Goal: Task Accomplishment & Management: Manage account settings

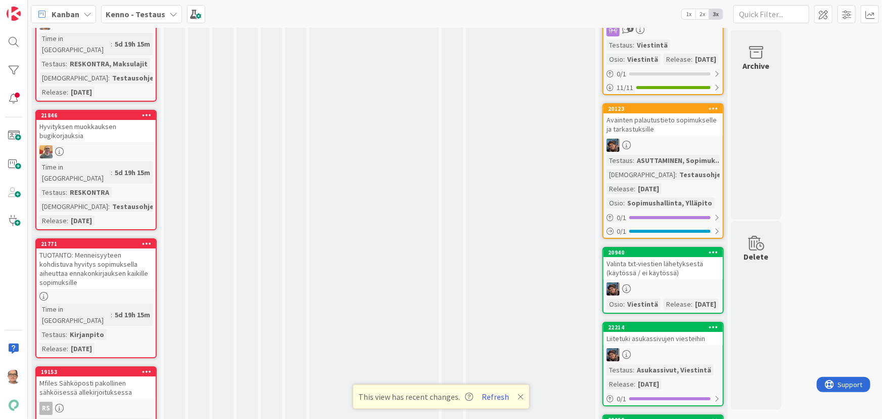
scroll to position [3722, 0]
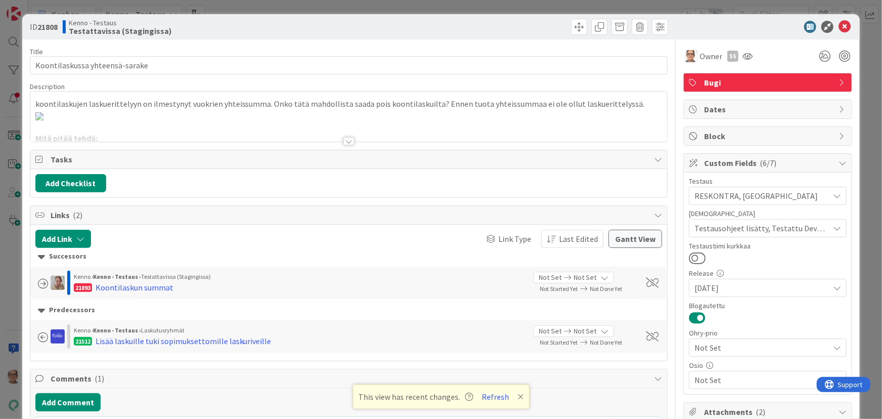
click at [343, 140] on div at bounding box center [348, 141] width 11 height 8
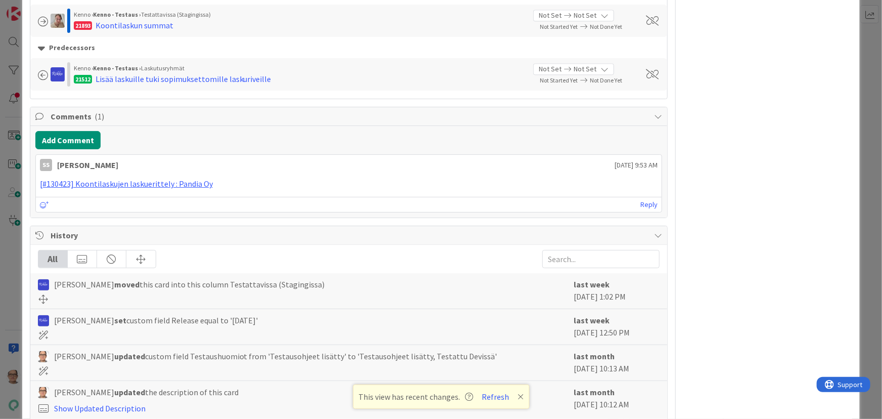
scroll to position [1332, 0]
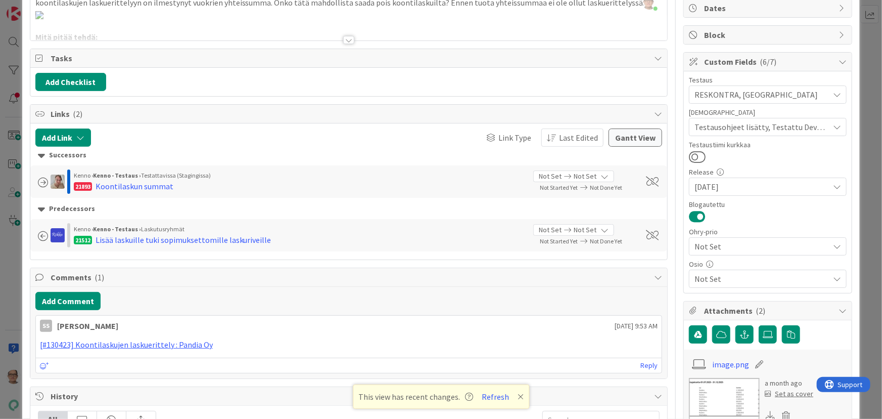
scroll to position [19, 0]
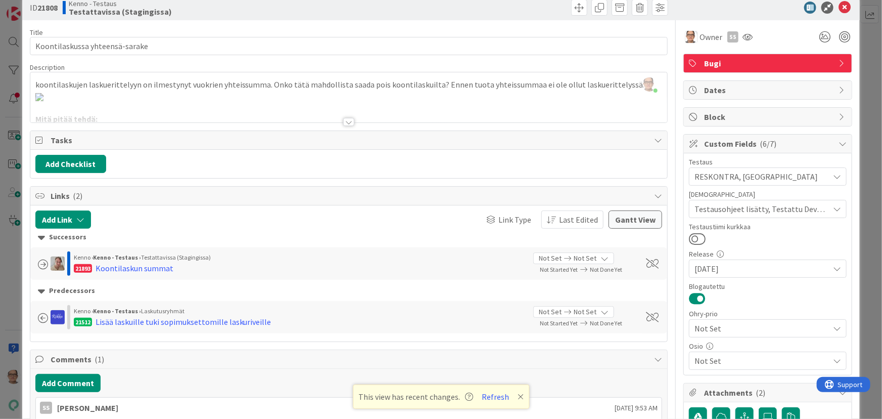
click at [343, 120] on div at bounding box center [348, 122] width 11 height 8
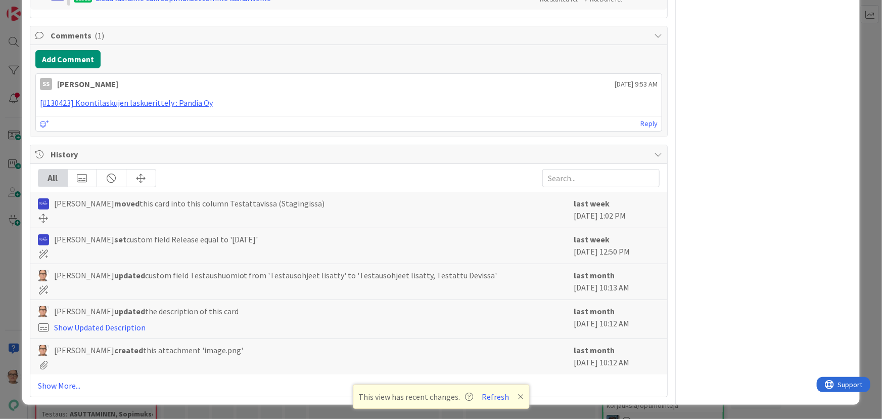
scroll to position [1398, 0]
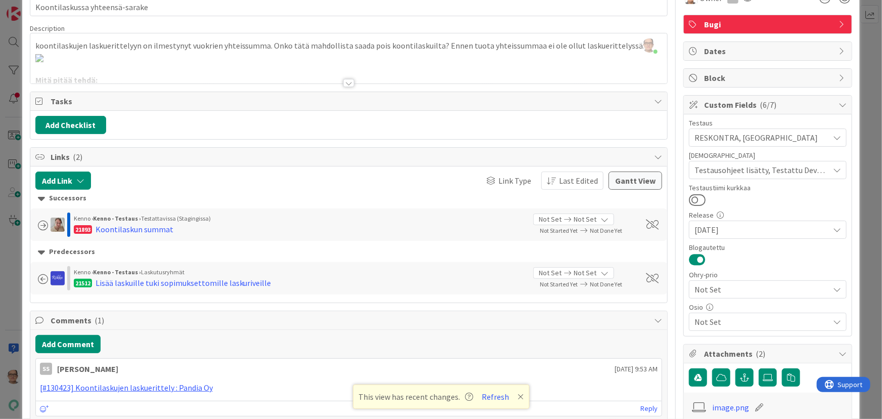
scroll to position [19, 0]
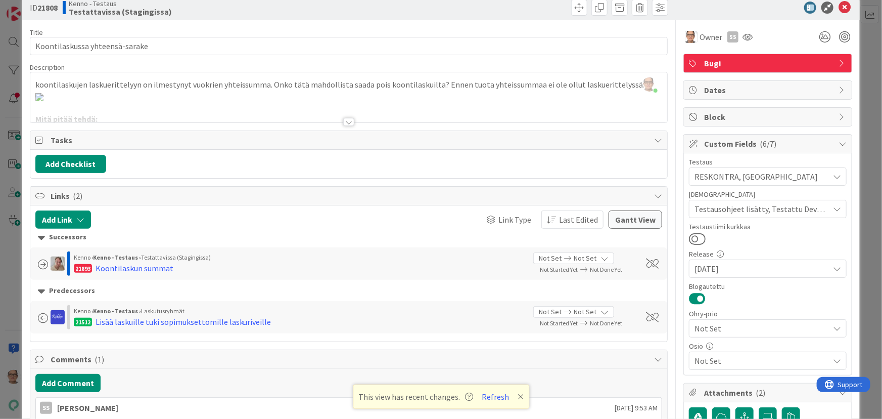
click at [343, 121] on div at bounding box center [348, 122] width 11 height 8
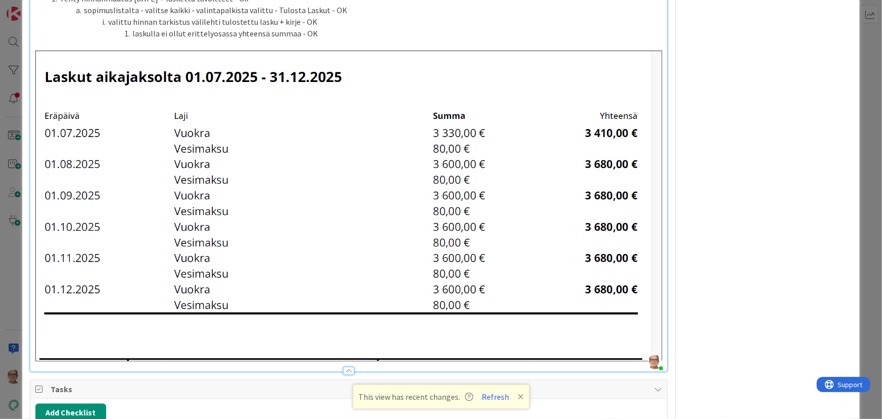
scroll to position [617, 0]
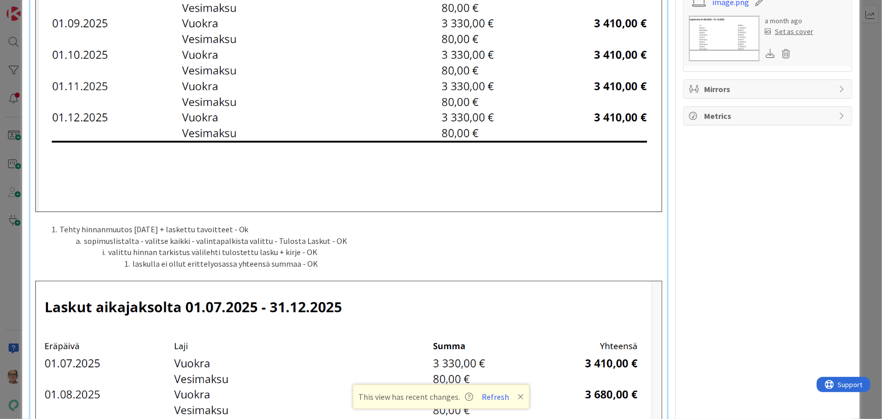
scroll to position [597, 0]
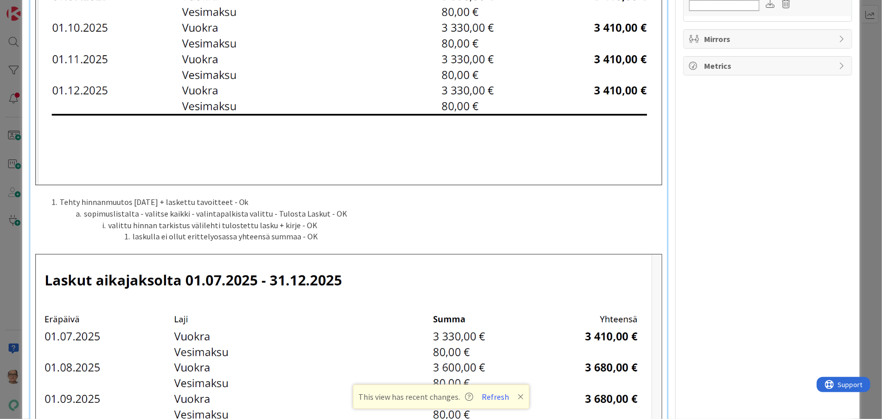
drag, startPoint x: 319, startPoint y: 297, endPoint x: 23, endPoint y: 296, distance: 295.7
click at [23, 296] on div "ID 21808 Kenno - Testaus Testattavissa (Stagingissa) Title 30 / 128 Koontilasku…" at bounding box center [441, 298] width 838 height 1763
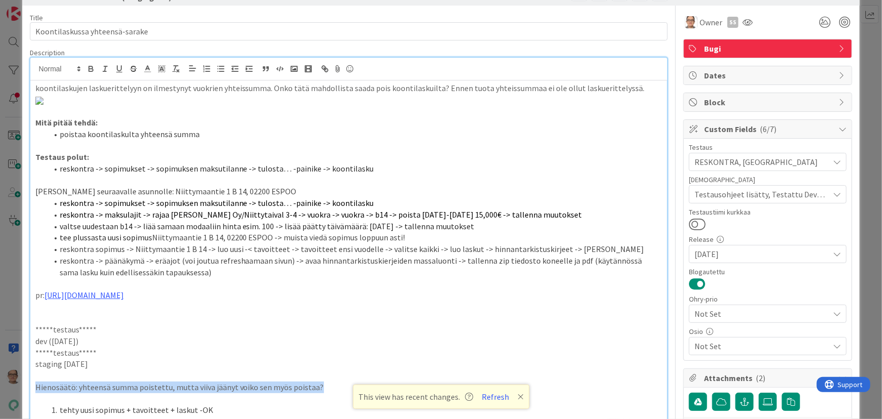
scroll to position [0, 0]
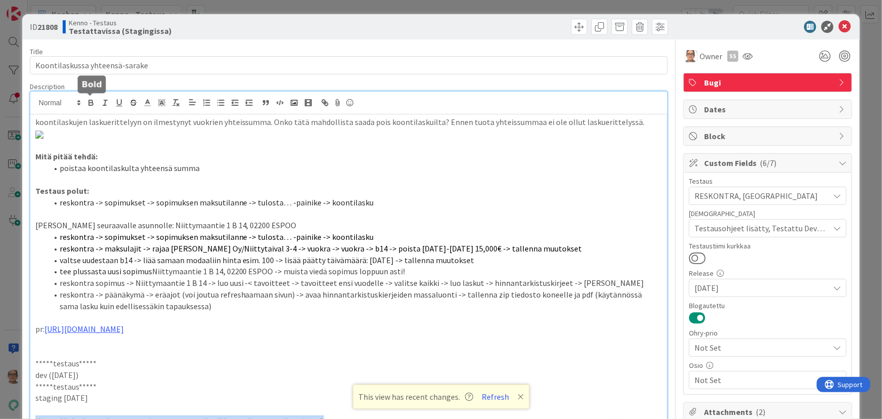
click at [89, 103] on icon "button" at bounding box center [91, 104] width 4 height 3
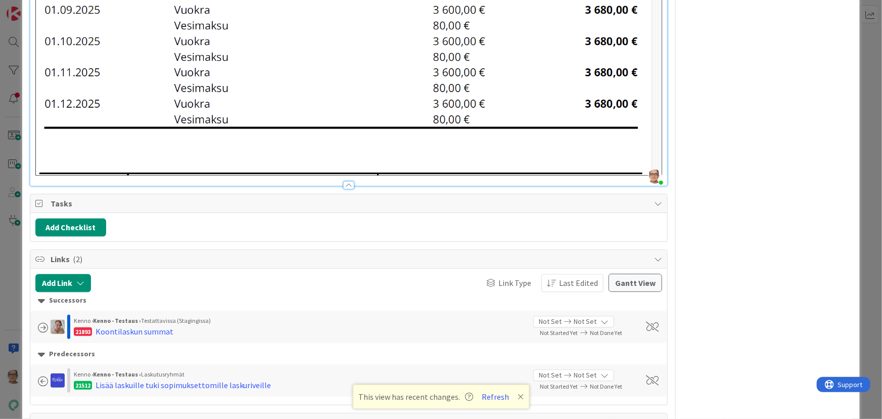
scroll to position [802, 0]
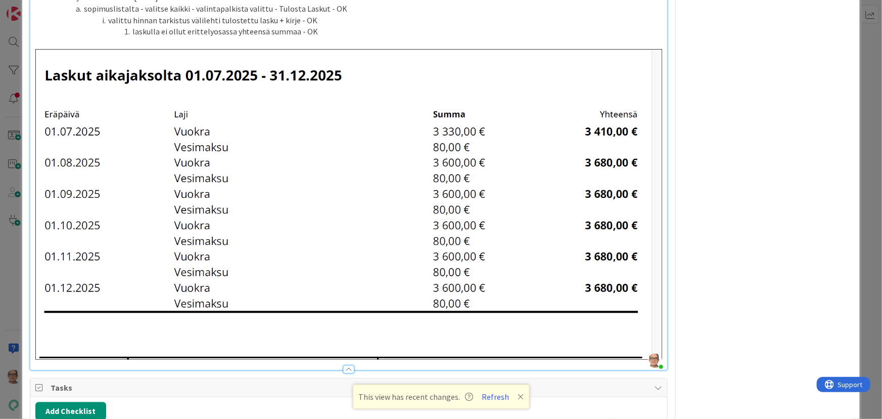
scroll to position [894, 0]
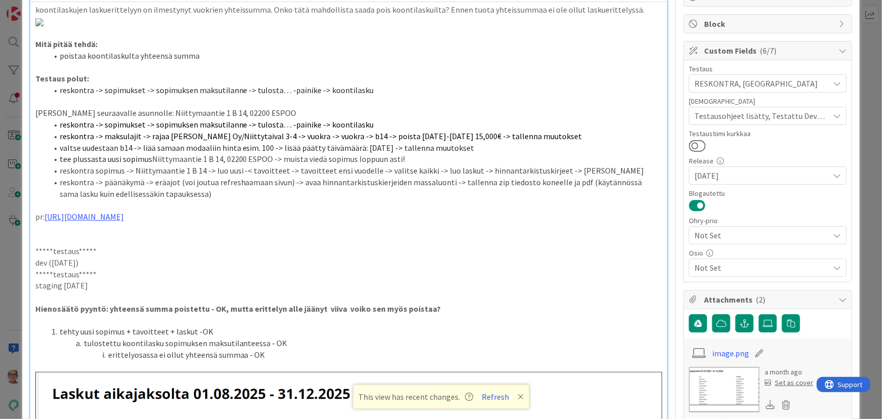
scroll to position [0, 0]
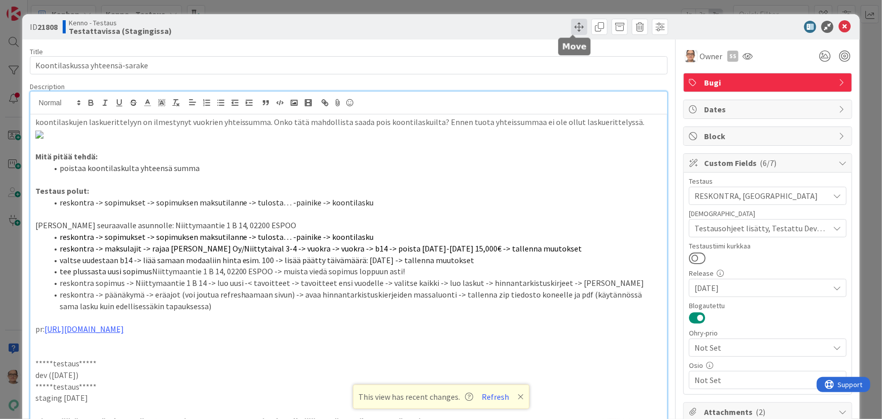
click at [575, 27] on span at bounding box center [579, 27] width 16 height 16
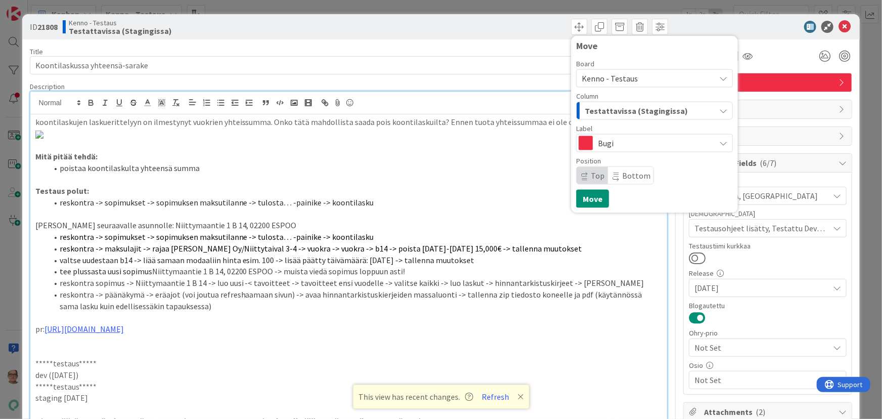
click at [647, 109] on span "Testattavissa (Stagingissa)" at bounding box center [636, 110] width 103 height 13
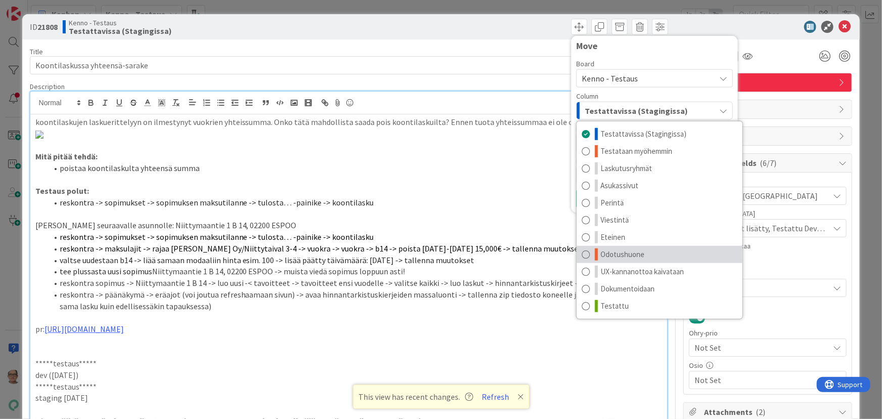
click at [582, 254] on span at bounding box center [586, 254] width 8 height 12
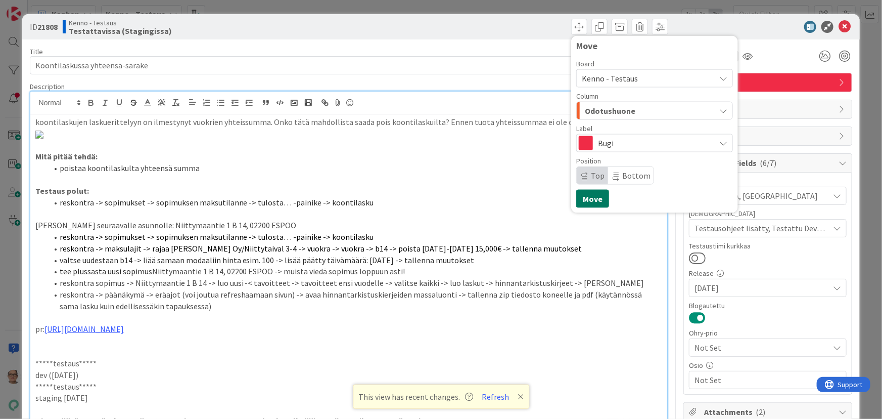
click at [580, 199] on button "Move" at bounding box center [592, 199] width 33 height 18
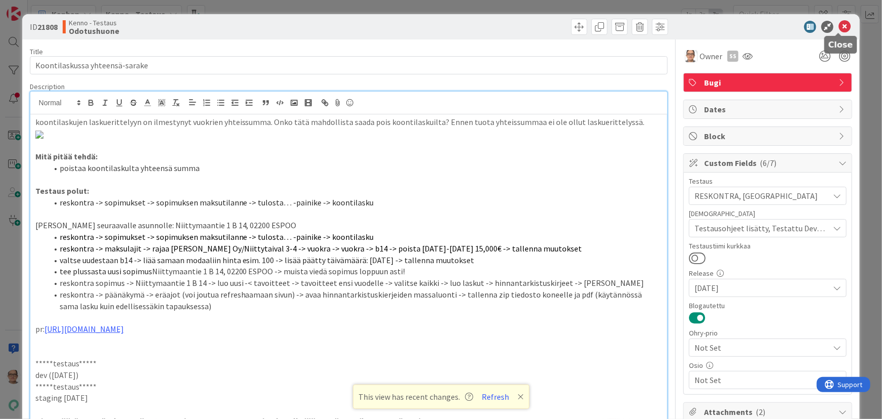
click at [839, 24] on icon at bounding box center [845, 27] width 12 height 12
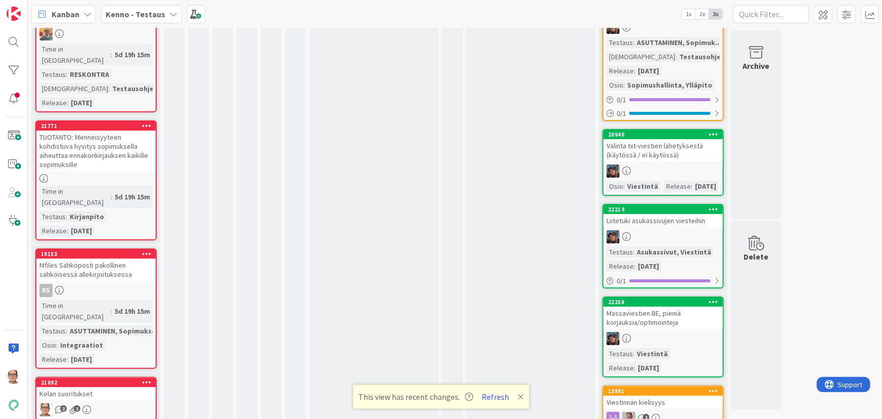
scroll to position [3768, 0]
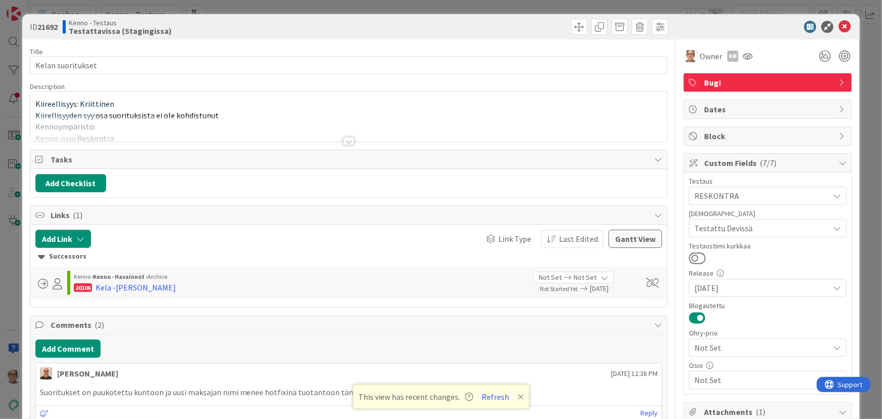
click at [345, 144] on div at bounding box center [348, 141] width 11 height 8
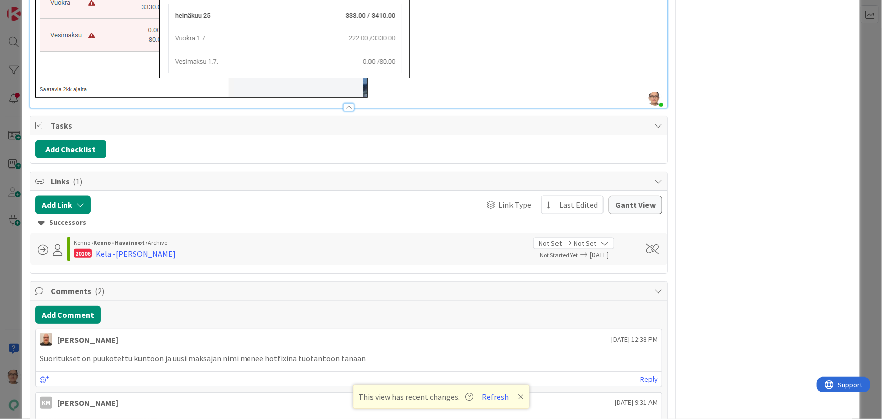
scroll to position [687, 0]
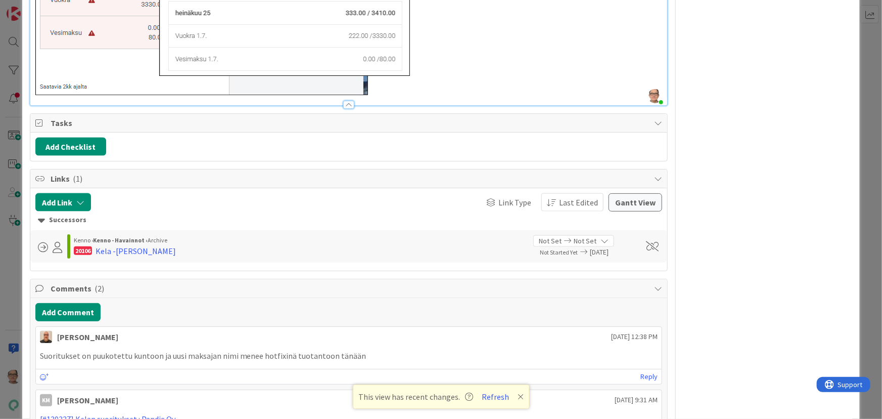
click at [408, 356] on div "Suoritukset on puukotettu kuntoon ja uusi maksajan nimi menee hotfixinä tuotant…" at bounding box center [349, 356] width 626 height 20
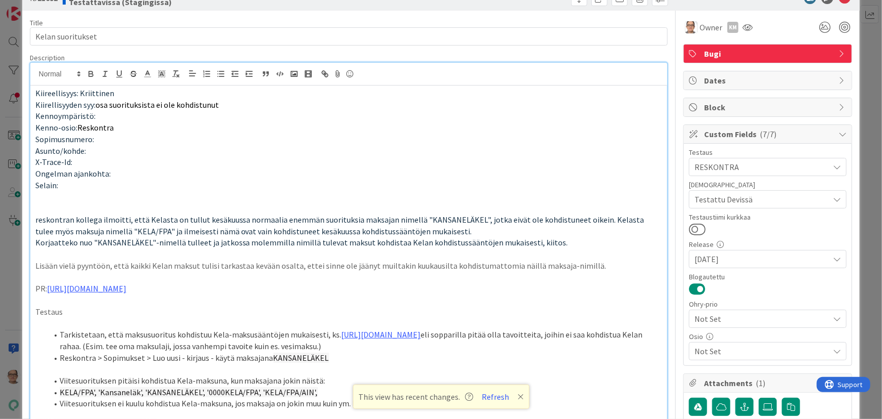
scroll to position [0, 0]
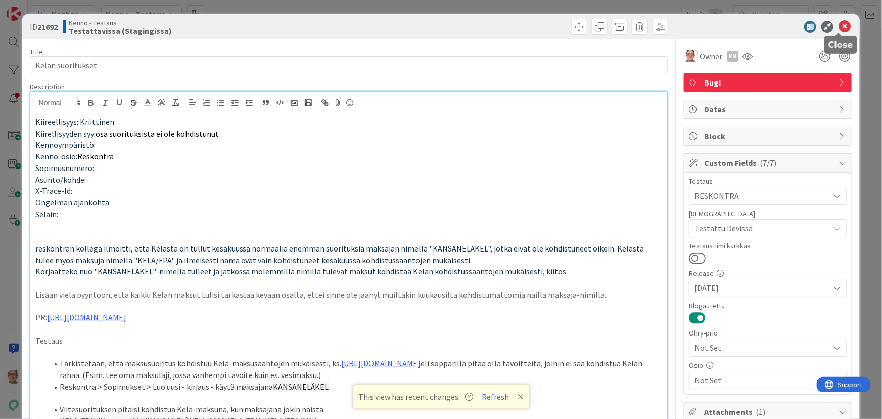
click at [839, 24] on icon at bounding box center [845, 27] width 12 height 12
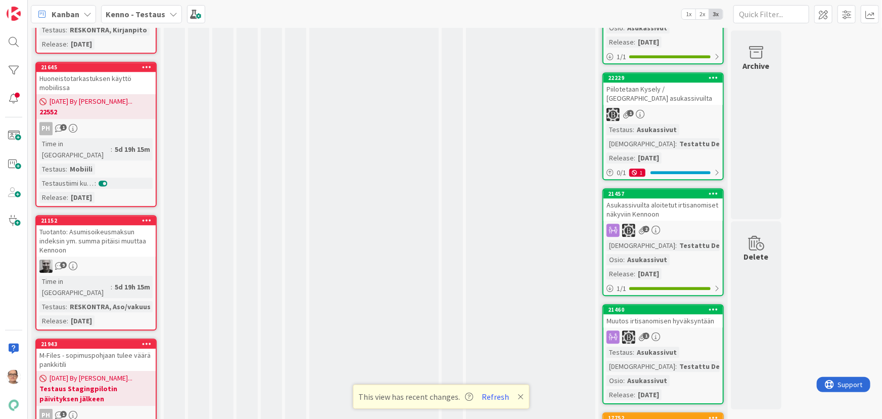
scroll to position [3309, 0]
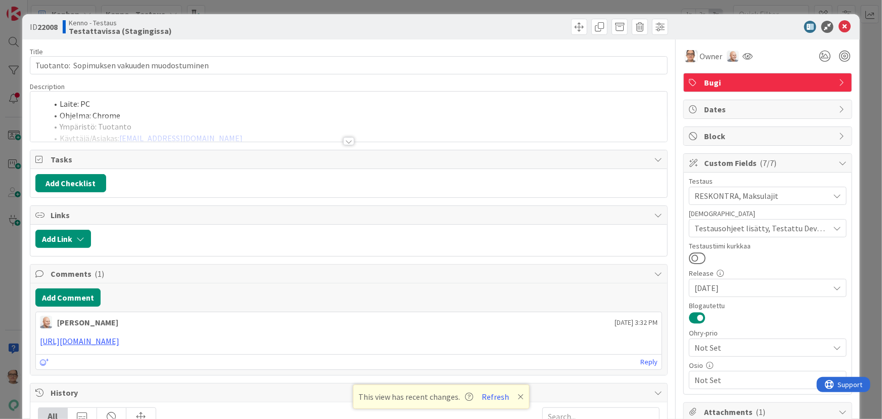
click at [343, 141] on div at bounding box center [348, 141] width 11 height 8
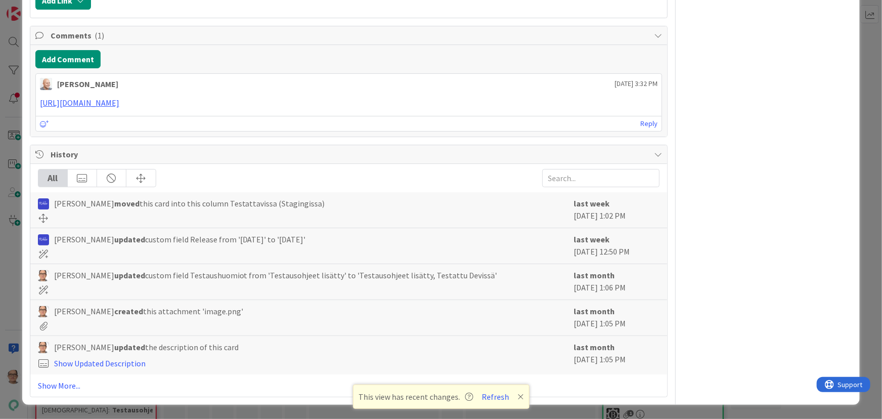
scroll to position [1562, 0]
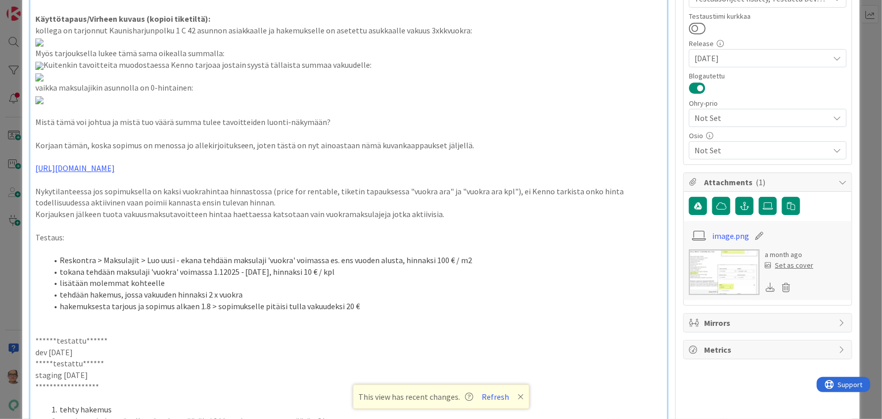
scroll to position [0, 0]
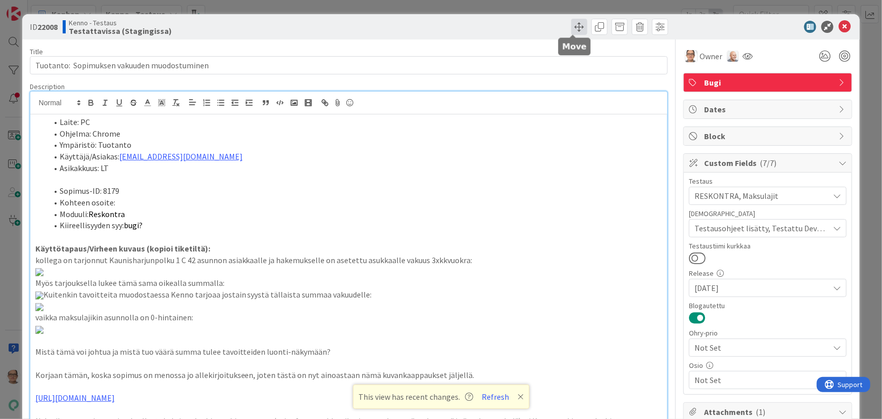
click at [571, 27] on span at bounding box center [579, 27] width 16 height 16
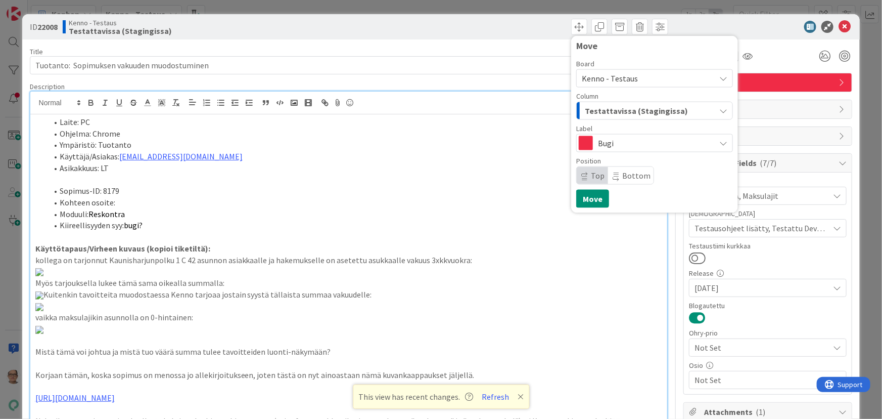
click at [602, 107] on span "Testattavissa (Stagingissa)" at bounding box center [636, 110] width 103 height 13
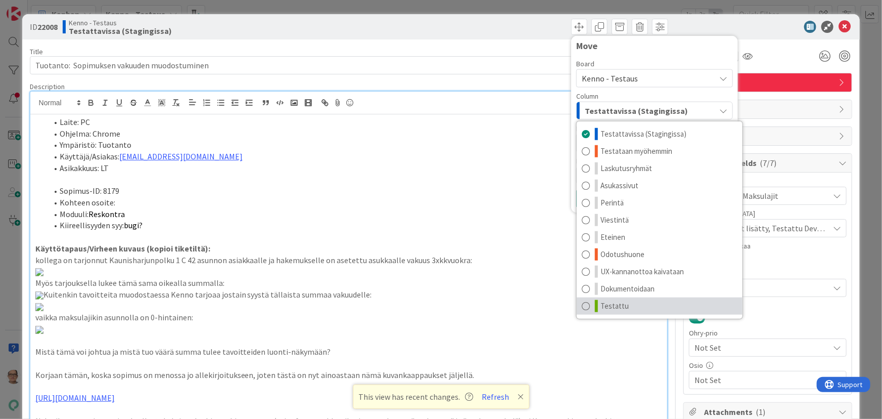
click at [582, 306] on span at bounding box center [586, 306] width 8 height 12
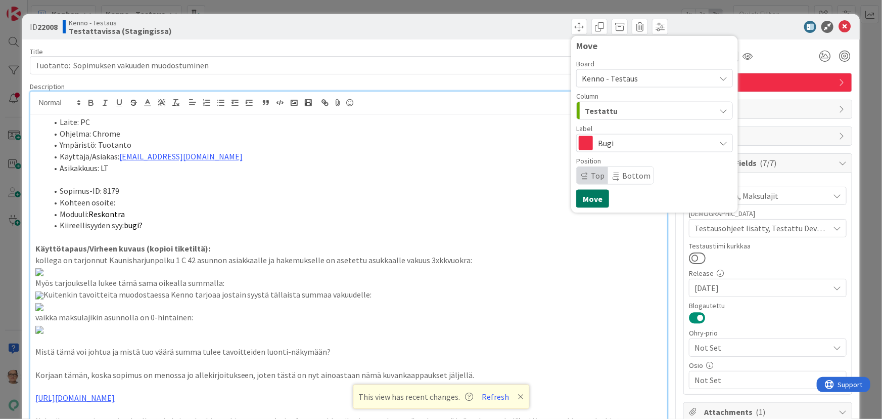
click at [587, 196] on button "Move" at bounding box center [592, 199] width 33 height 18
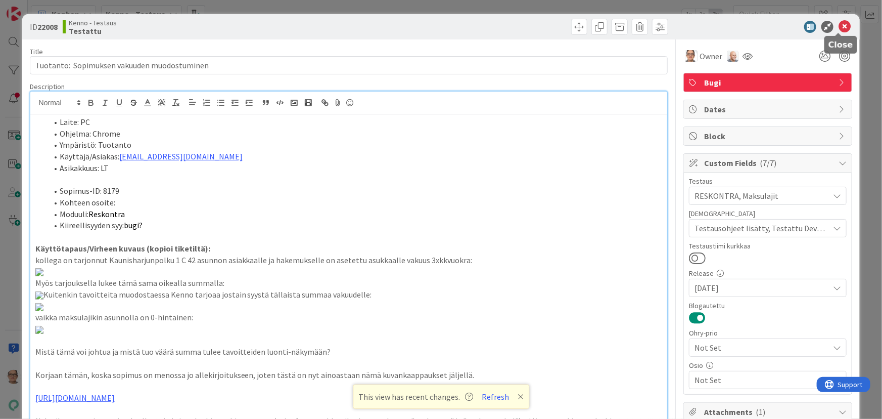
click at [839, 25] on icon at bounding box center [845, 27] width 12 height 12
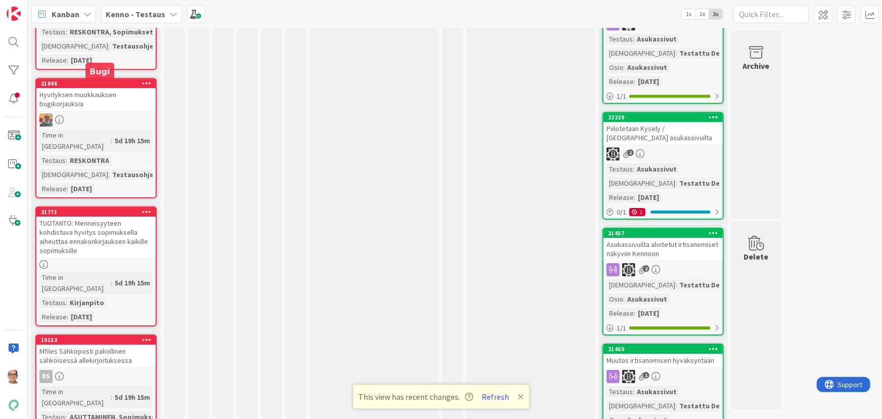
scroll to position [3492, 0]
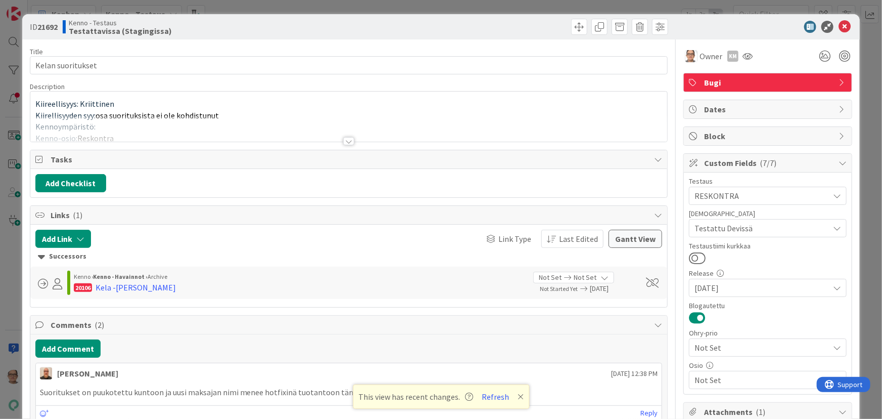
click at [344, 142] on div at bounding box center [348, 141] width 11 height 8
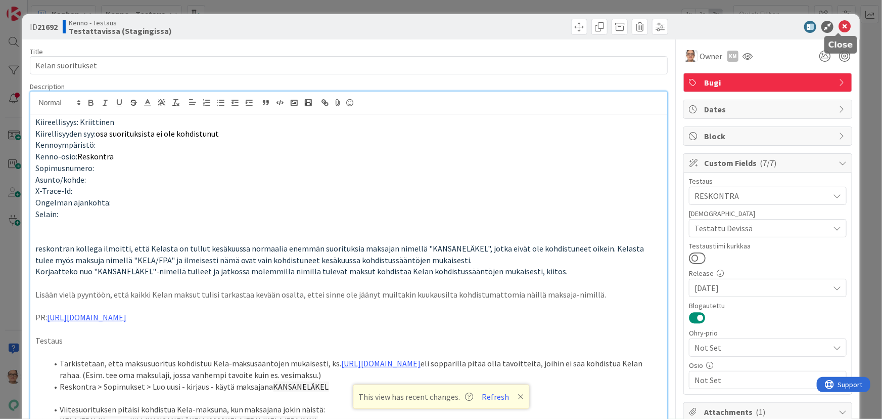
click at [839, 26] on icon at bounding box center [845, 27] width 12 height 12
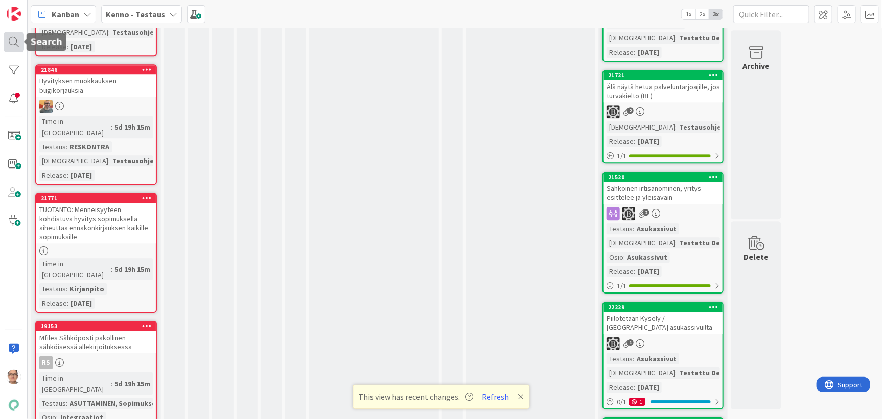
click at [6, 37] on div at bounding box center [14, 42] width 20 height 20
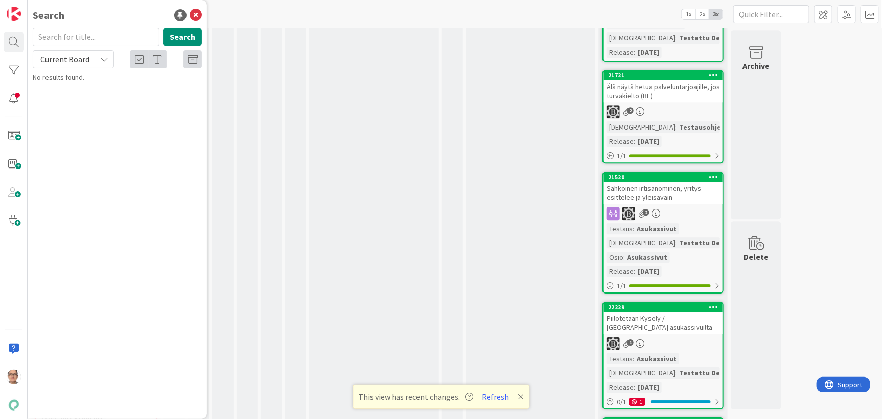
click at [94, 56] on div "Current Board" at bounding box center [73, 59] width 81 height 18
click at [81, 101] on span "All Boards" at bounding box center [90, 101] width 105 height 15
click at [69, 38] on input "text" at bounding box center [96, 37] width 126 height 18
type input "20106"
click at [182, 34] on button "Search" at bounding box center [182, 37] width 38 height 18
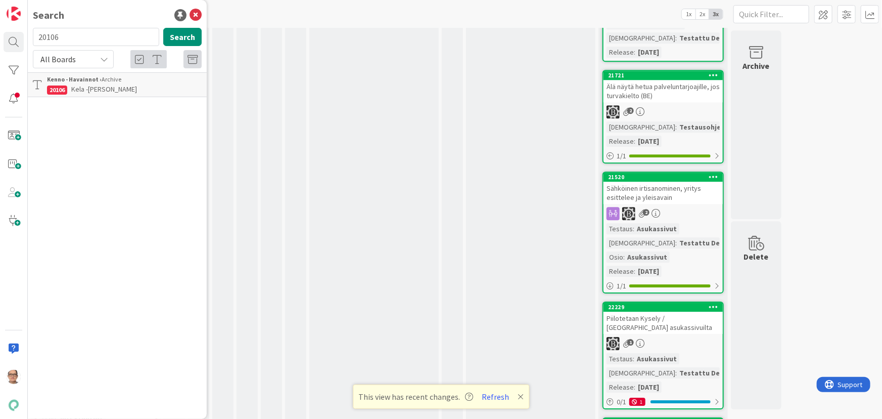
click at [121, 90] on span "Kela -[PERSON_NAME]" at bounding box center [104, 88] width 66 height 9
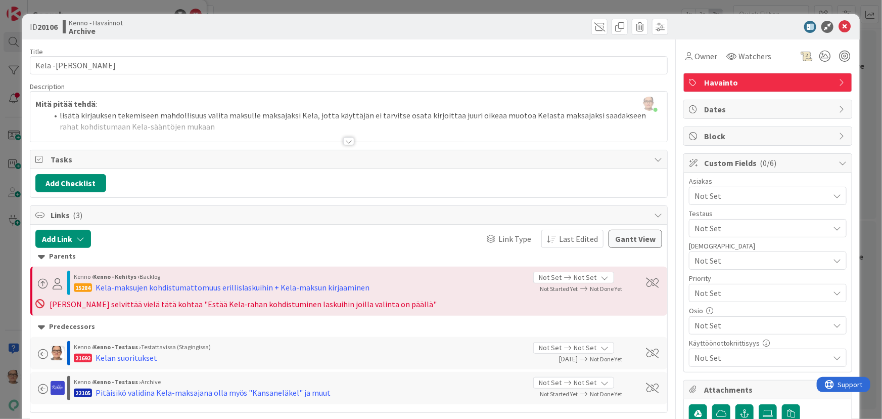
click at [343, 141] on div at bounding box center [348, 141] width 11 height 8
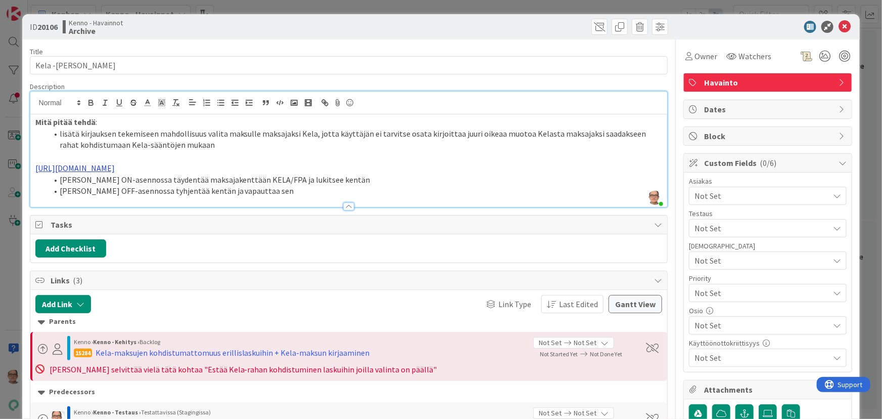
click at [115, 163] on link "[URL][DOMAIN_NAME]" at bounding box center [74, 168] width 79 height 10
click at [284, 199] on link "[URL][DOMAIN_NAME]" at bounding box center [289, 198] width 69 height 13
drag, startPoint x: 249, startPoint y: 180, endPoint x: 31, endPoint y: 169, distance: 218.2
click at [31, 169] on div "Mitä pitää tehdä : lisätä kirjauksen tekemiseen mahdollisuus valita maksulle ma…" at bounding box center [348, 160] width 637 height 93
copy link "[URL][DOMAIN_NAME]"
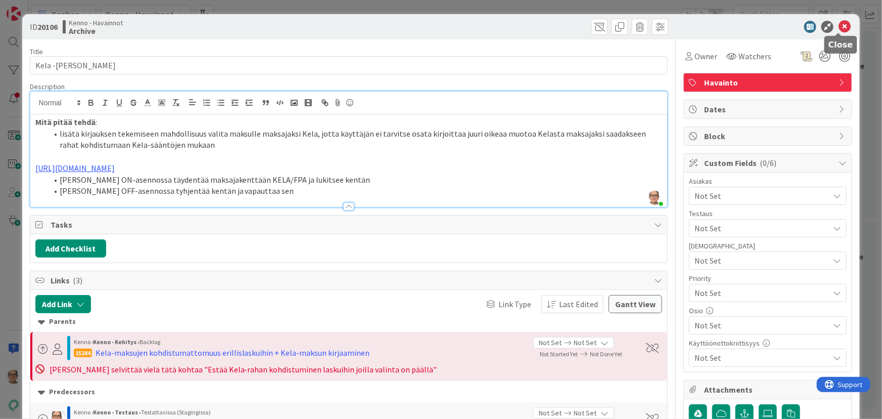
click at [839, 24] on icon at bounding box center [845, 27] width 12 height 12
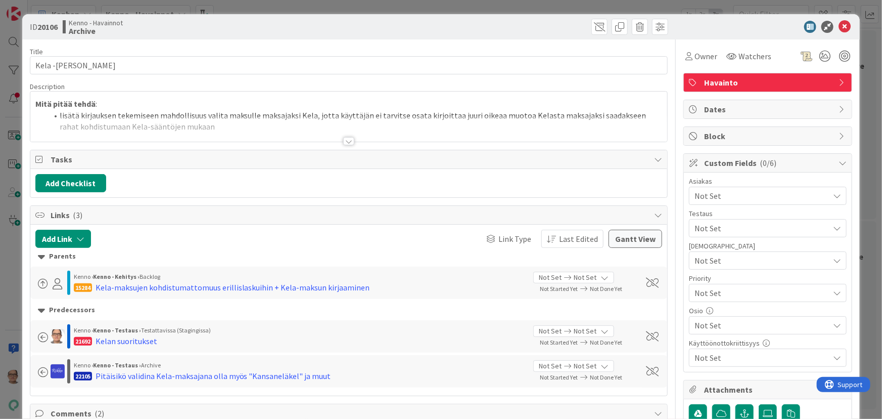
click at [347, 143] on div at bounding box center [348, 141] width 11 height 8
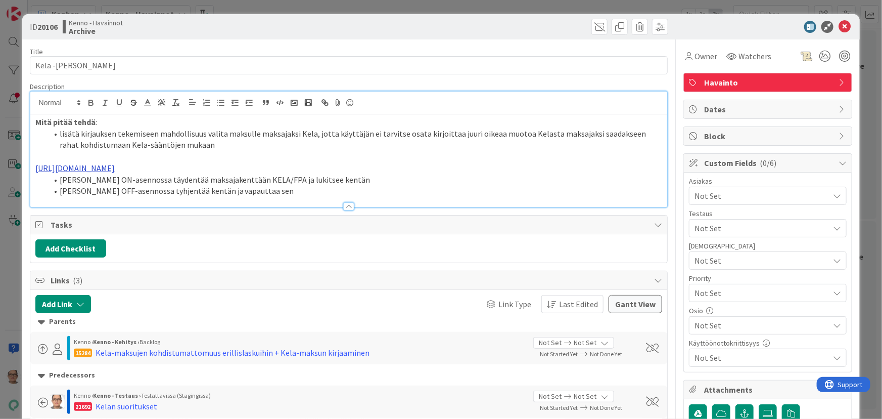
click at [115, 171] on link "[URL][DOMAIN_NAME]" at bounding box center [74, 168] width 79 height 10
click at [311, 200] on link "[URL][DOMAIN_NAME]" at bounding box center [289, 198] width 69 height 13
click at [444, 197] on li "[PERSON_NAME] OFF-asennossa tyhjentää kentän ja vapauttaa sen" at bounding box center [355, 191] width 615 height 12
click at [839, 26] on icon at bounding box center [845, 27] width 12 height 12
